Goal: Task Accomplishment & Management: Manage account settings

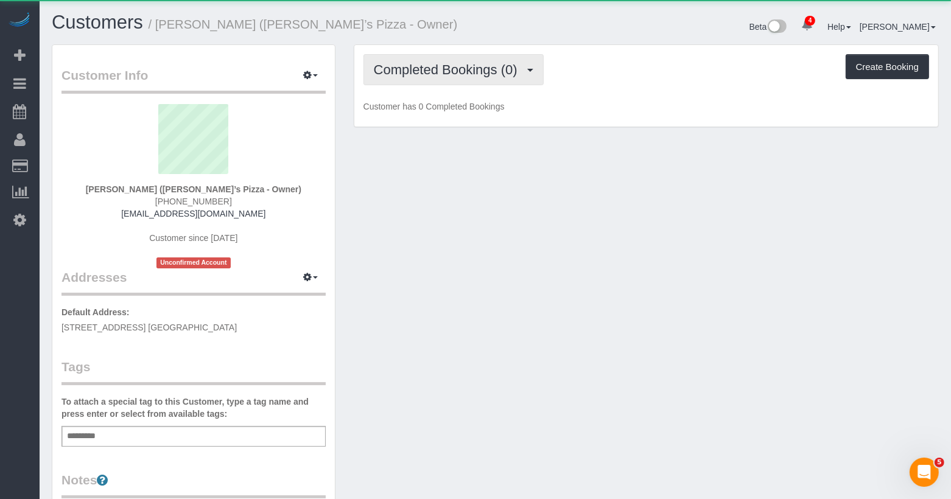
click at [458, 79] on button "Completed Bookings (0)" at bounding box center [453, 69] width 180 height 31
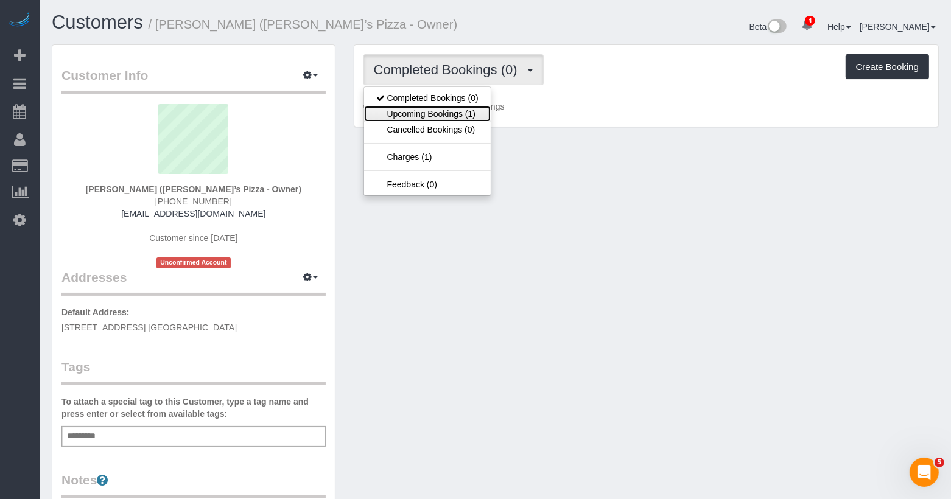
click at [447, 115] on link "Upcoming Bookings (1)" at bounding box center [427, 114] width 127 height 16
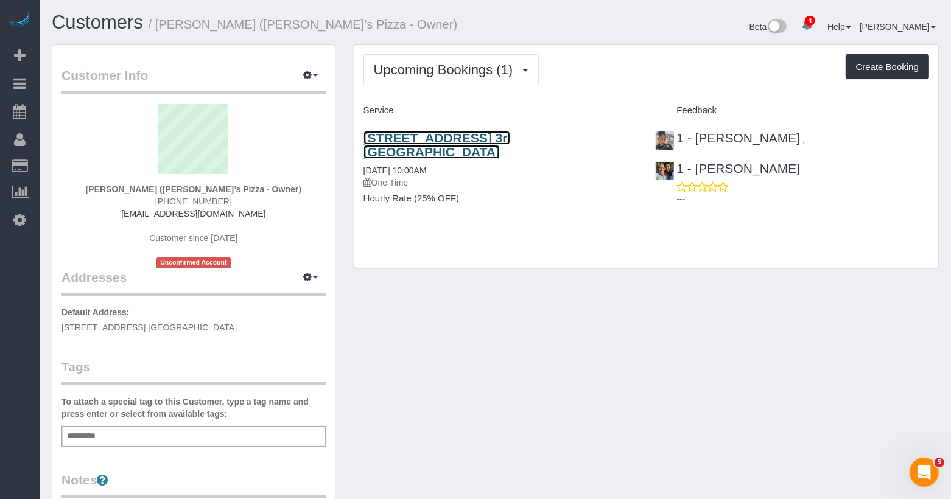
click at [448, 131] on link "796 Grand Street, Apt. 3r, Brooklyn, NY 11206" at bounding box center [436, 145] width 147 height 28
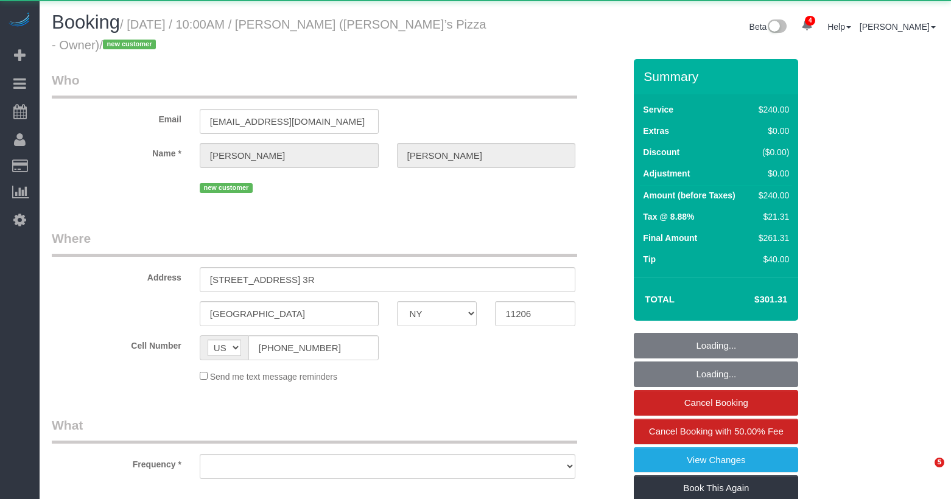
select select "NY"
select select "object:967"
select select "2"
select select "120"
select select "spot1"
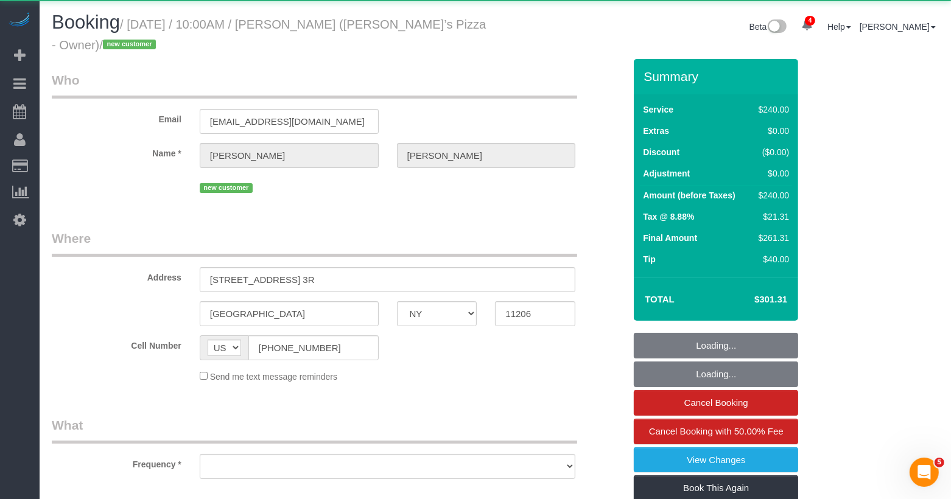
select select "number:89"
select select "number:90"
select select "number:15"
select select "number:7"
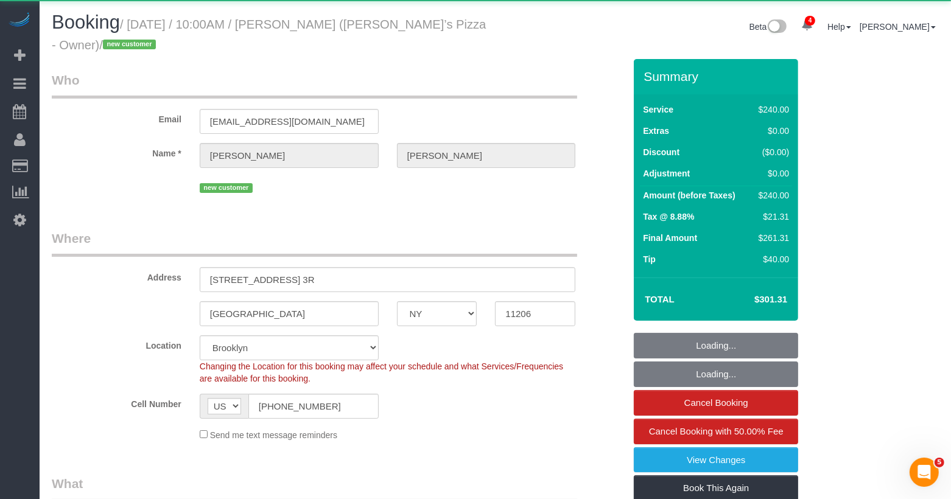
select select "string:stripe-pm_1S04C14VGloSiKo7gWa8diP8"
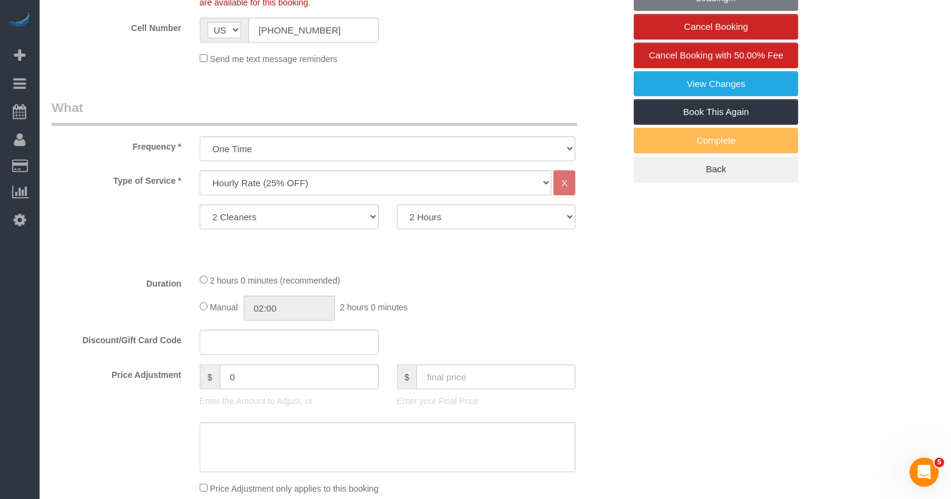
scroll to position [412, 0]
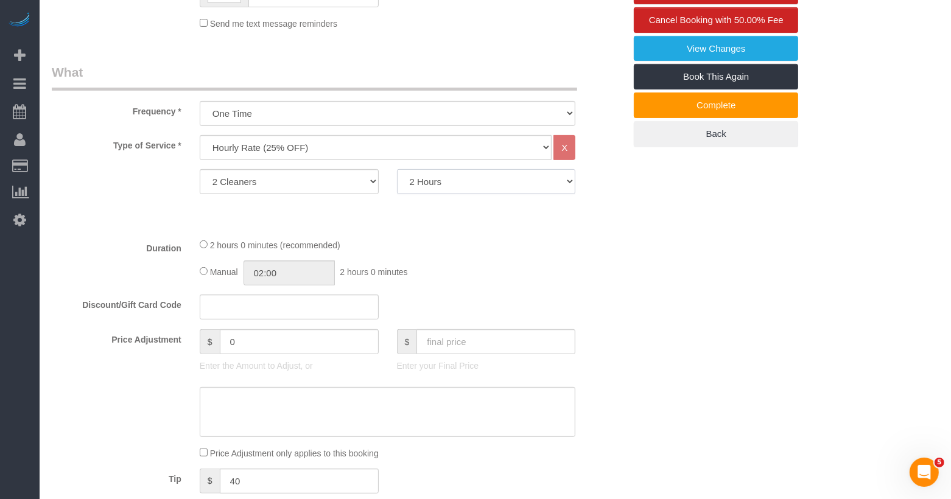
click at [457, 181] on select "0.5 Hours 1 Hour 1.5 Hour 2 Hours 2.5 Hours 3 Hours 3.5 Hours 4 Hours 4.5 Hours…" at bounding box center [486, 181] width 179 height 25
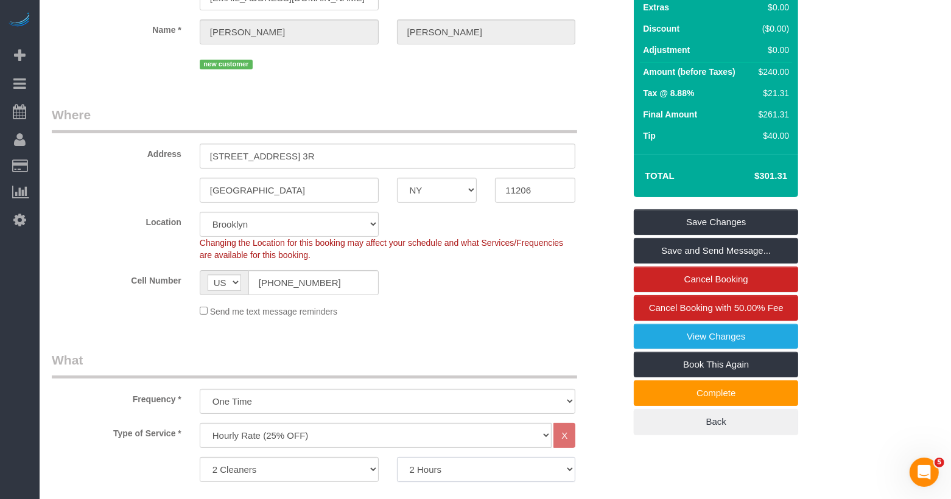
scroll to position [126, 0]
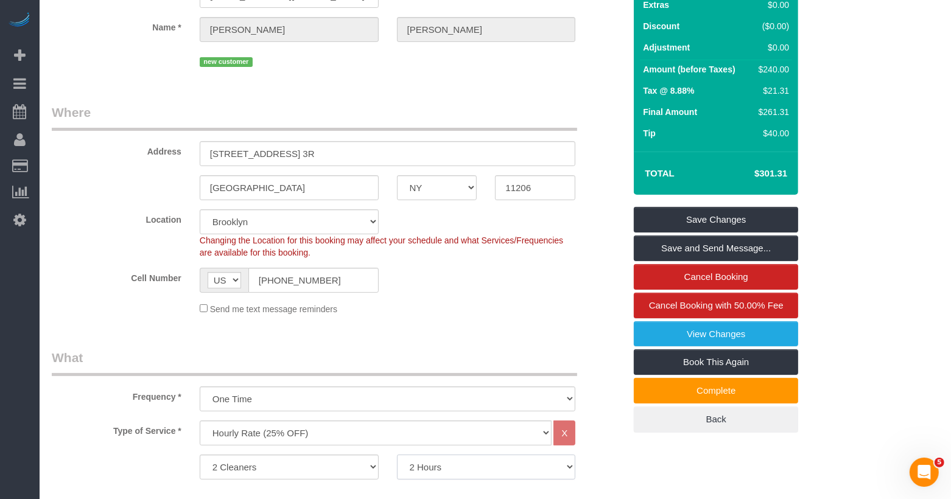
click at [431, 456] on select "0.5 Hours 1 Hour 1.5 Hour 2 Hours 2.5 Hours 3 Hours 3.5 Hours 4 Hours 4.5 Hours…" at bounding box center [486, 467] width 179 height 25
select select "90"
click at [397, 455] on select "0.5 Hours 1 Hour 1.5 Hour 2 Hours 2.5 Hours 3 Hours 3.5 Hours 4 Hours 4.5 Hours…" at bounding box center [486, 467] width 179 height 25
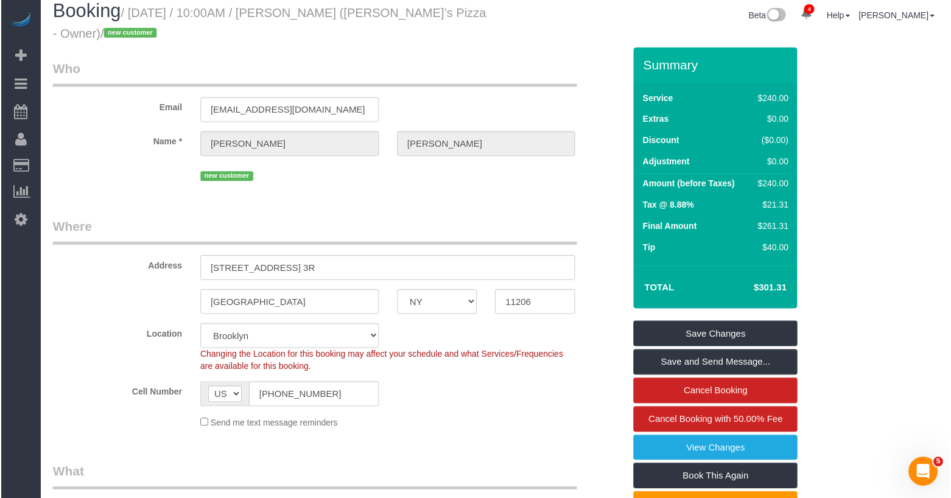
scroll to position [0, 0]
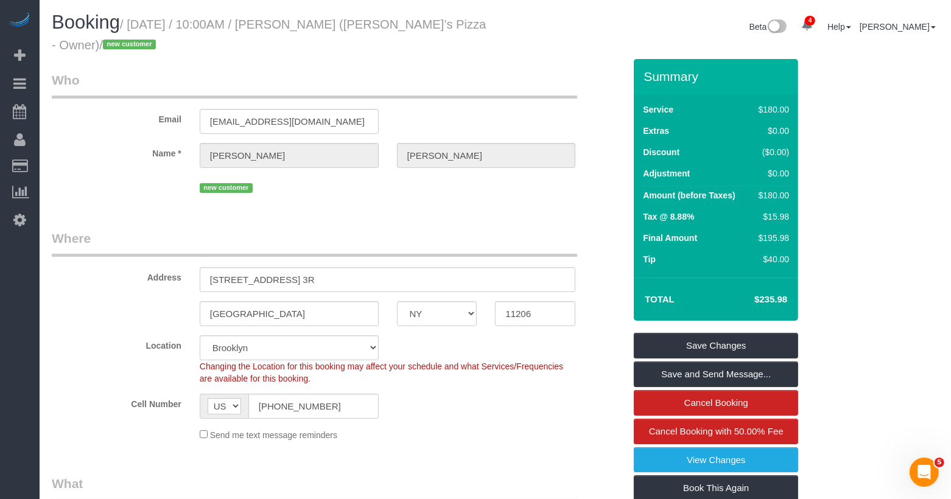
select select "spot44"
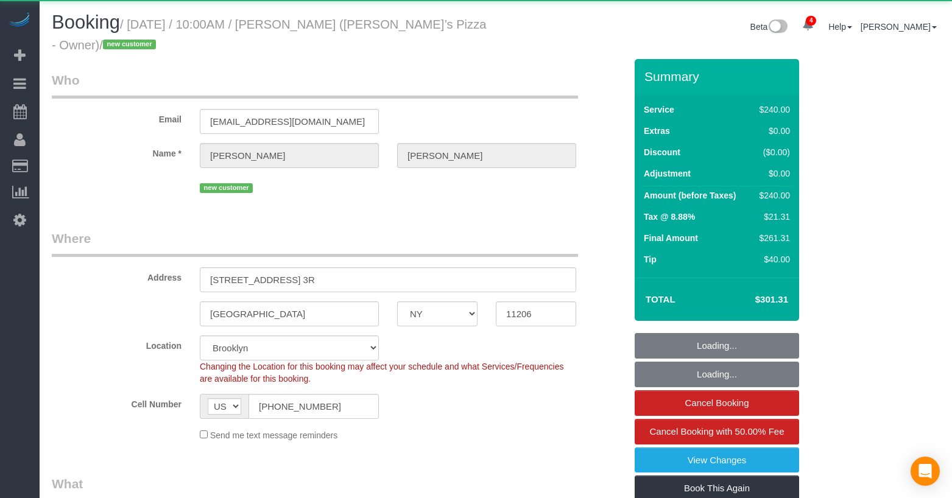
select select "NY"
select select "2"
select select "120"
select select "spot1"
select select "number:89"
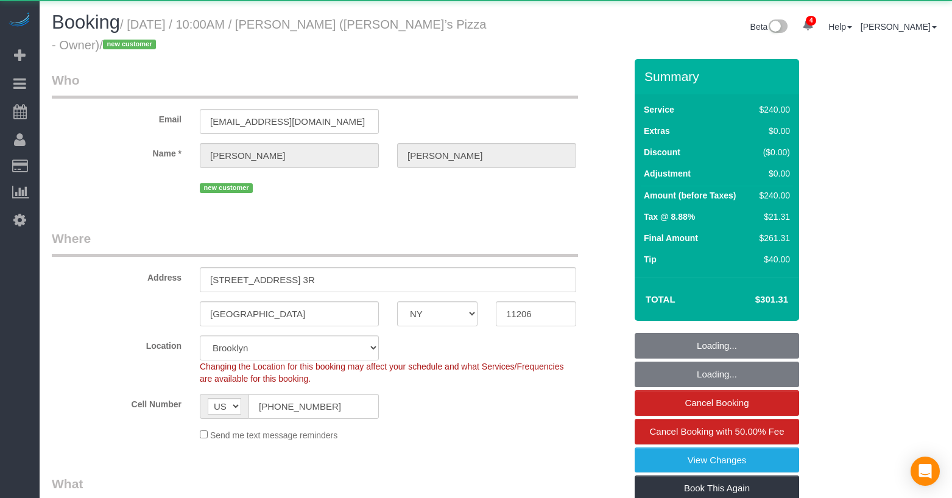
select select "number:90"
select select "number:15"
select select "number:7"
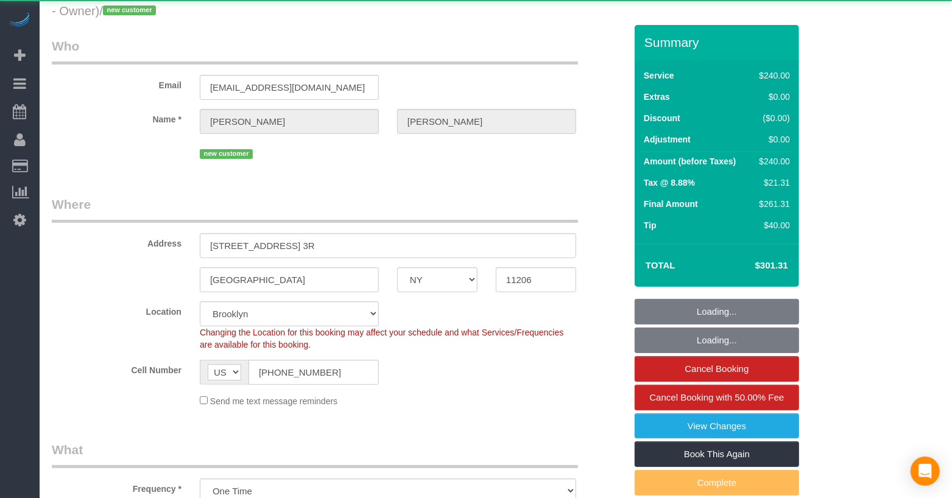
select select "string:stripe-pm_1S04C14VGloSiKo7gWa8diP8"
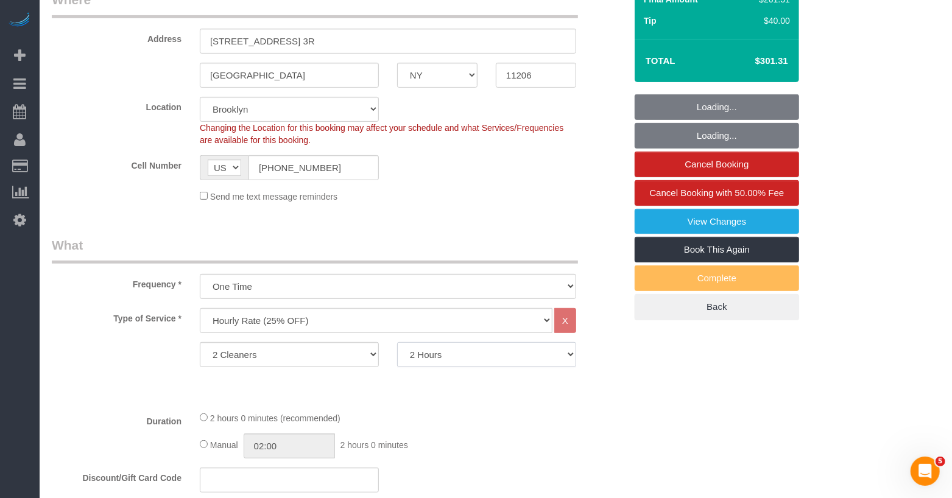
click at [412, 359] on select "0.5 Hours 1 Hour 1.5 Hour 2 Hours 2.5 Hours 3 Hours 3.5 Hours 4 Hours 4.5 Hours…" at bounding box center [486, 354] width 179 height 25
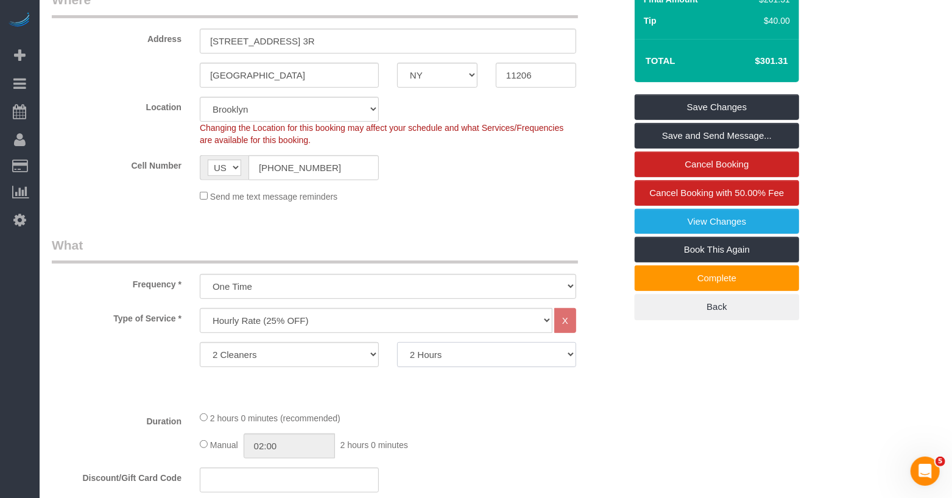
select select "90"
click at [397, 342] on select "0.5 Hours 1 Hour 1.5 Hour 2 Hours 2.5 Hours 3 Hours 3.5 Hours 4 Hours 4.5 Hours…" at bounding box center [486, 354] width 179 height 25
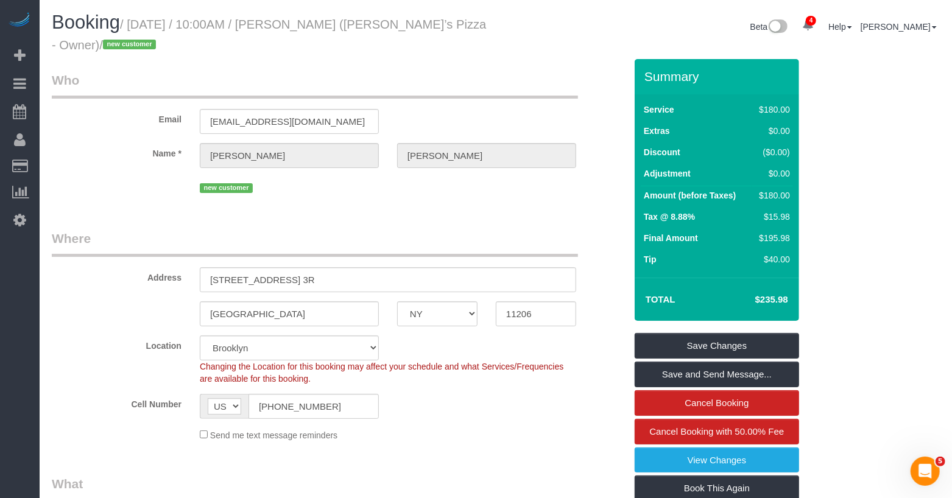
select select "spot44"
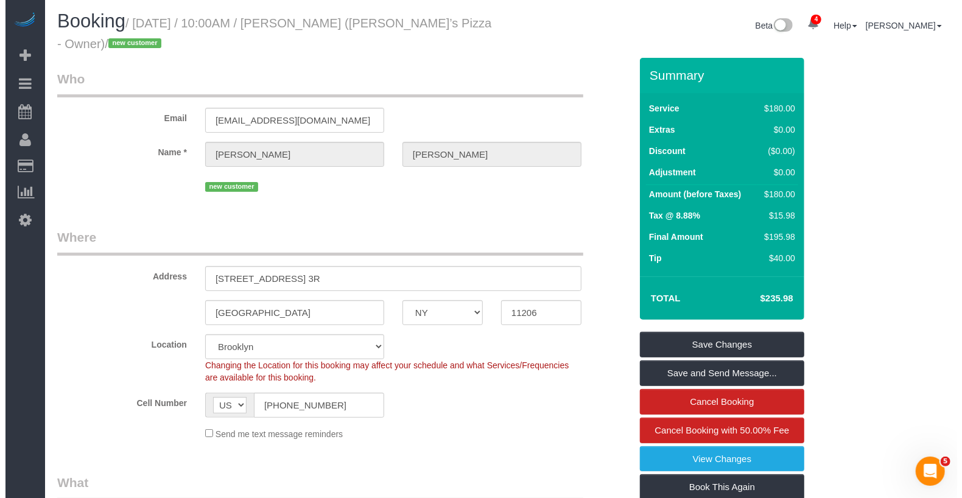
scroll to position [2, 0]
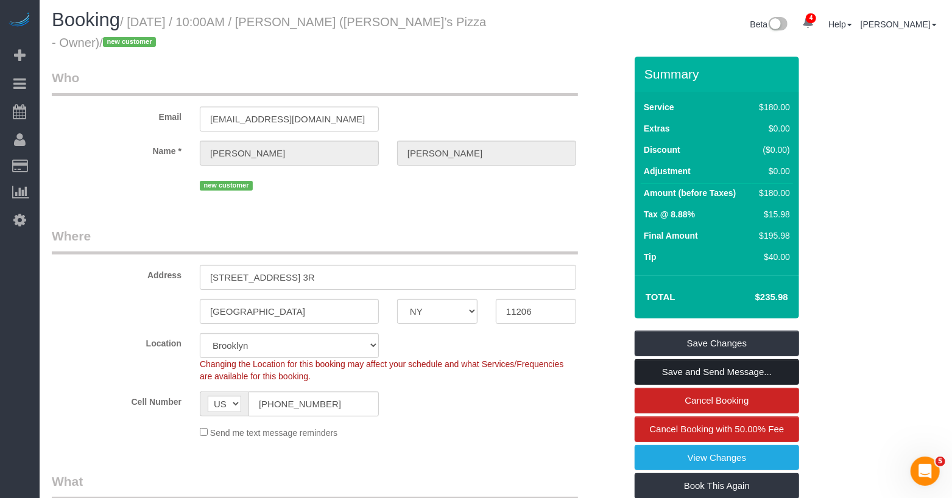
click at [709, 370] on link "Save and Send Message..." at bounding box center [716, 372] width 164 height 26
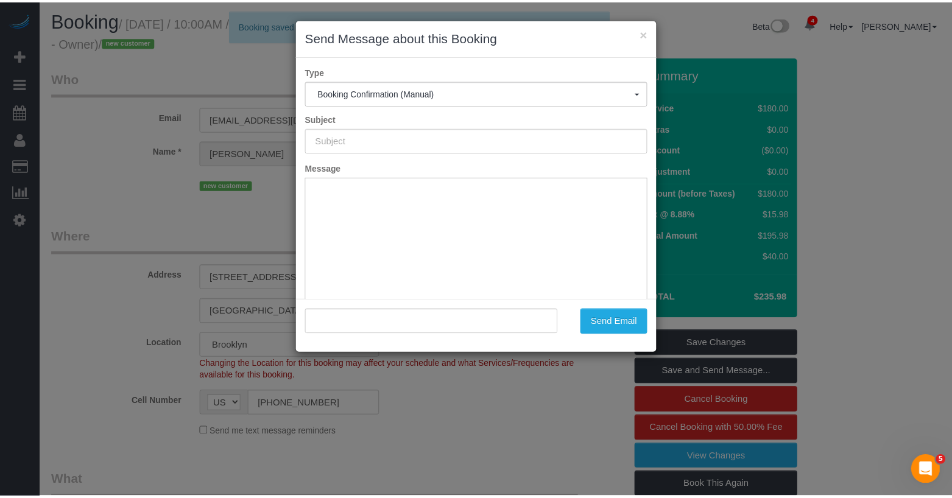
scroll to position [0, 0]
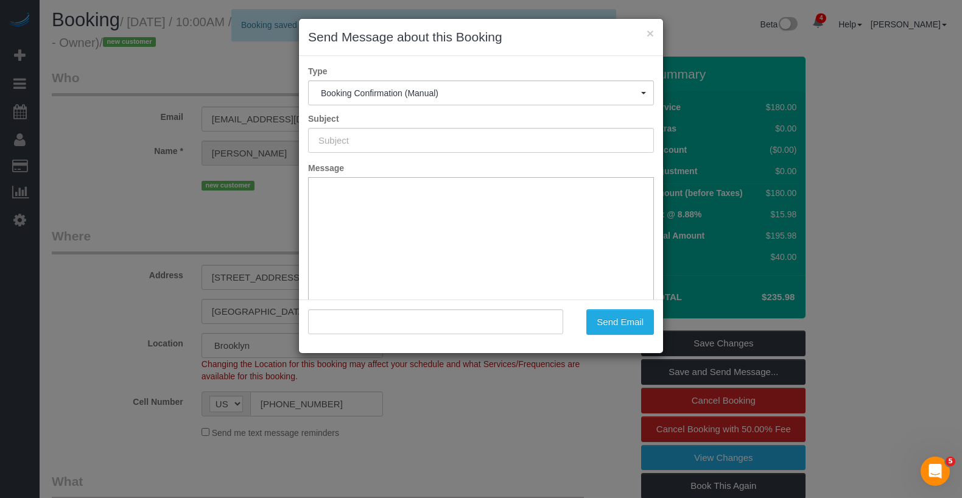
type input "Cleaning Confirmed for 08/26/2025 at 10:00am"
type input ""Chris Hansell" <chrissyspizza@gmail.com>"
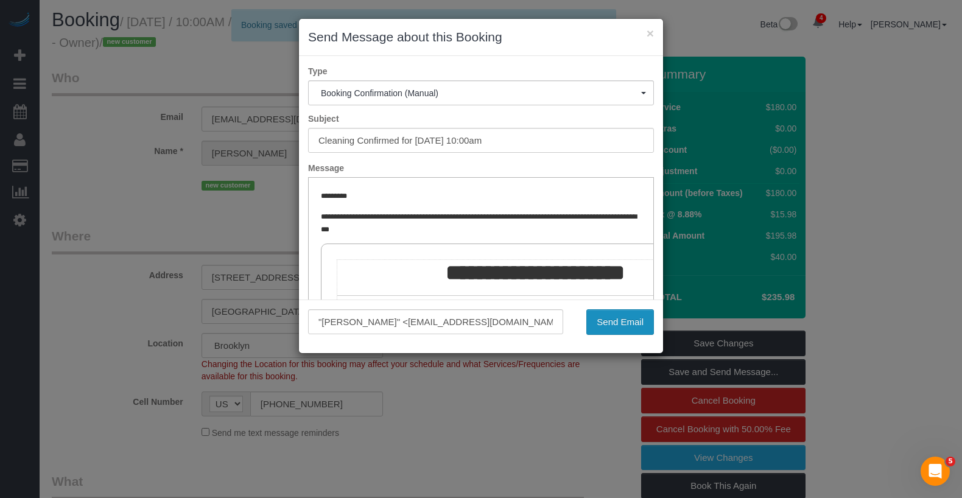
click at [636, 315] on button "Send Email" at bounding box center [620, 322] width 68 height 26
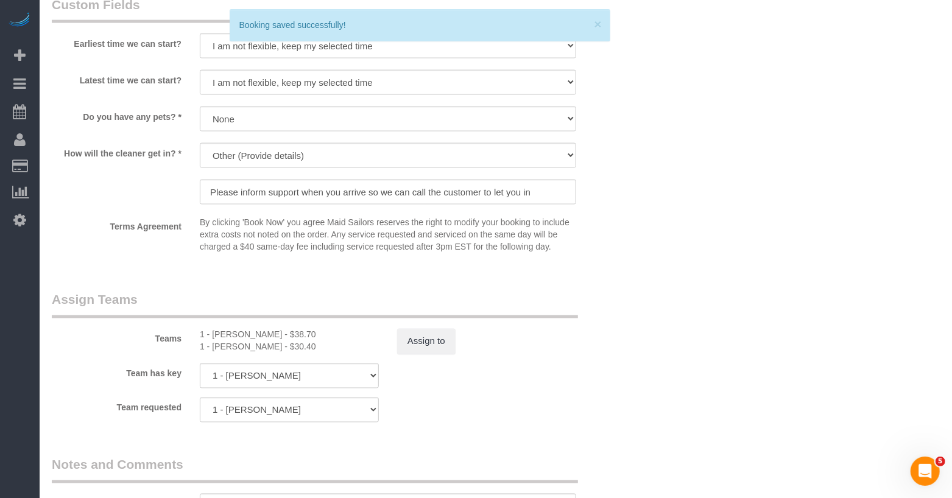
scroll to position [1113, 0]
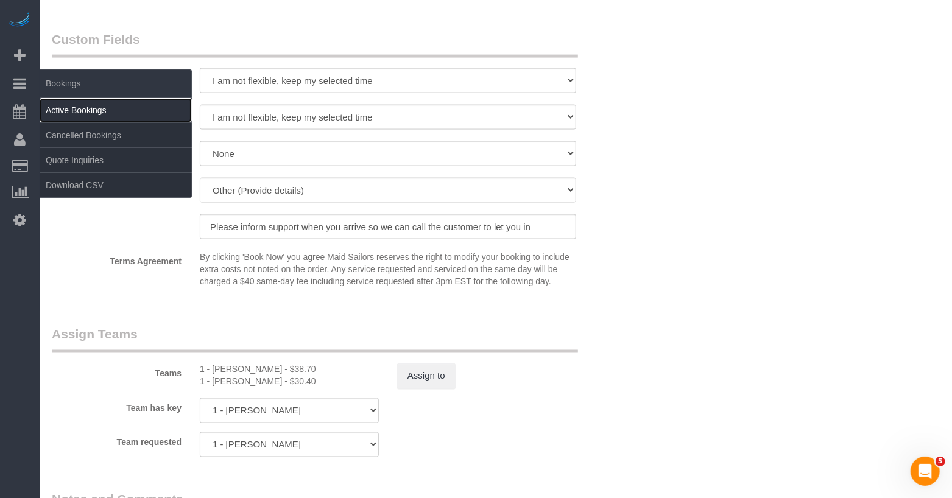
click at [77, 113] on link "Active Bookings" at bounding box center [116, 110] width 152 height 24
